Goal: Task Accomplishment & Management: Manage account settings

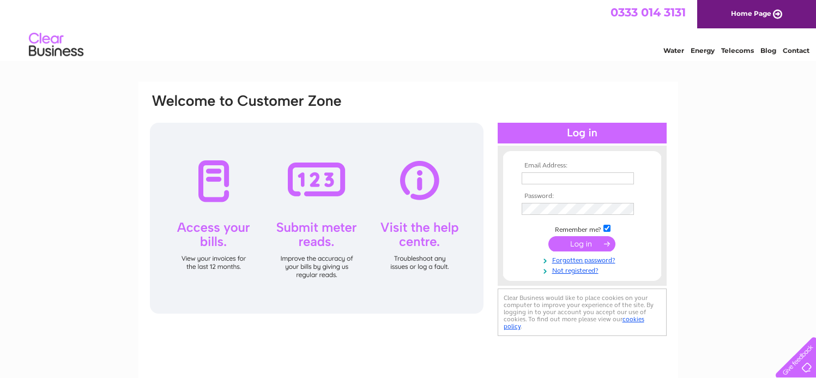
type input "accounts@acprecisioneng.co.uk"
click at [571, 246] on input "submit" at bounding box center [581, 243] width 67 height 15
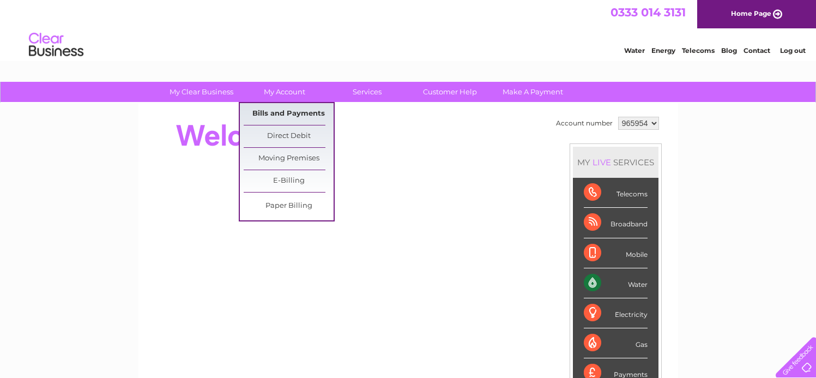
click at [281, 119] on link "Bills and Payments" at bounding box center [289, 114] width 90 height 22
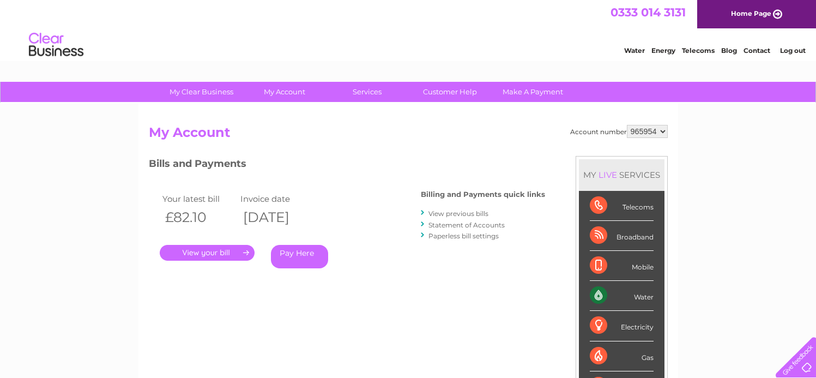
click at [219, 256] on link "." at bounding box center [207, 253] width 95 height 16
